Goal: Task Accomplishment & Management: Manage account settings

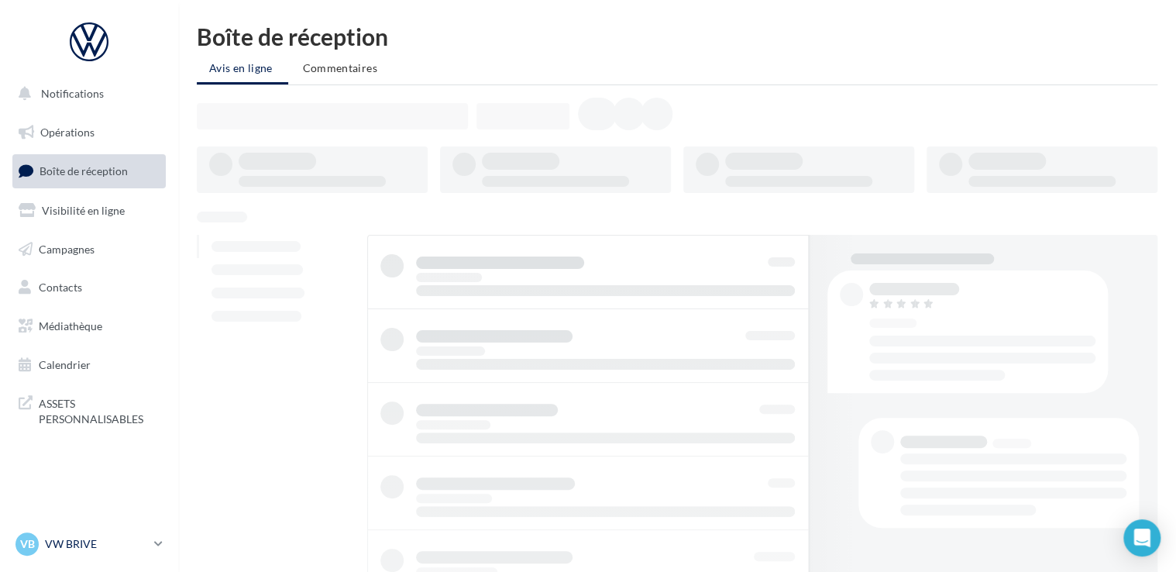
click at [88, 537] on p "VW BRIVE" at bounding box center [96, 543] width 103 height 15
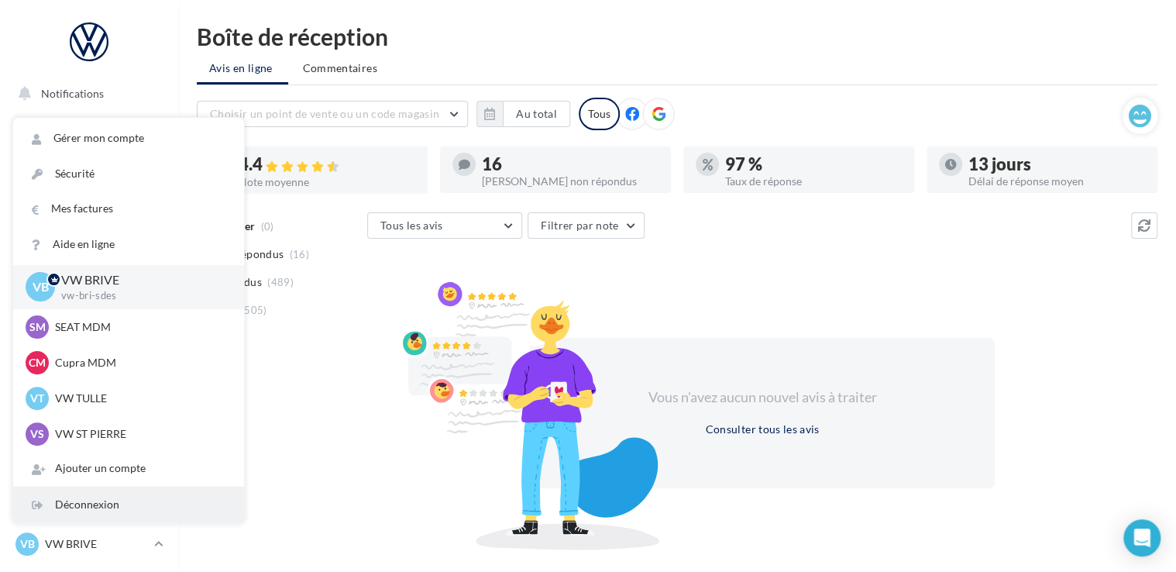
click at [79, 514] on div "Déconnexion" at bounding box center [128, 504] width 231 height 35
